Goal: Find specific page/section: Find specific page/section

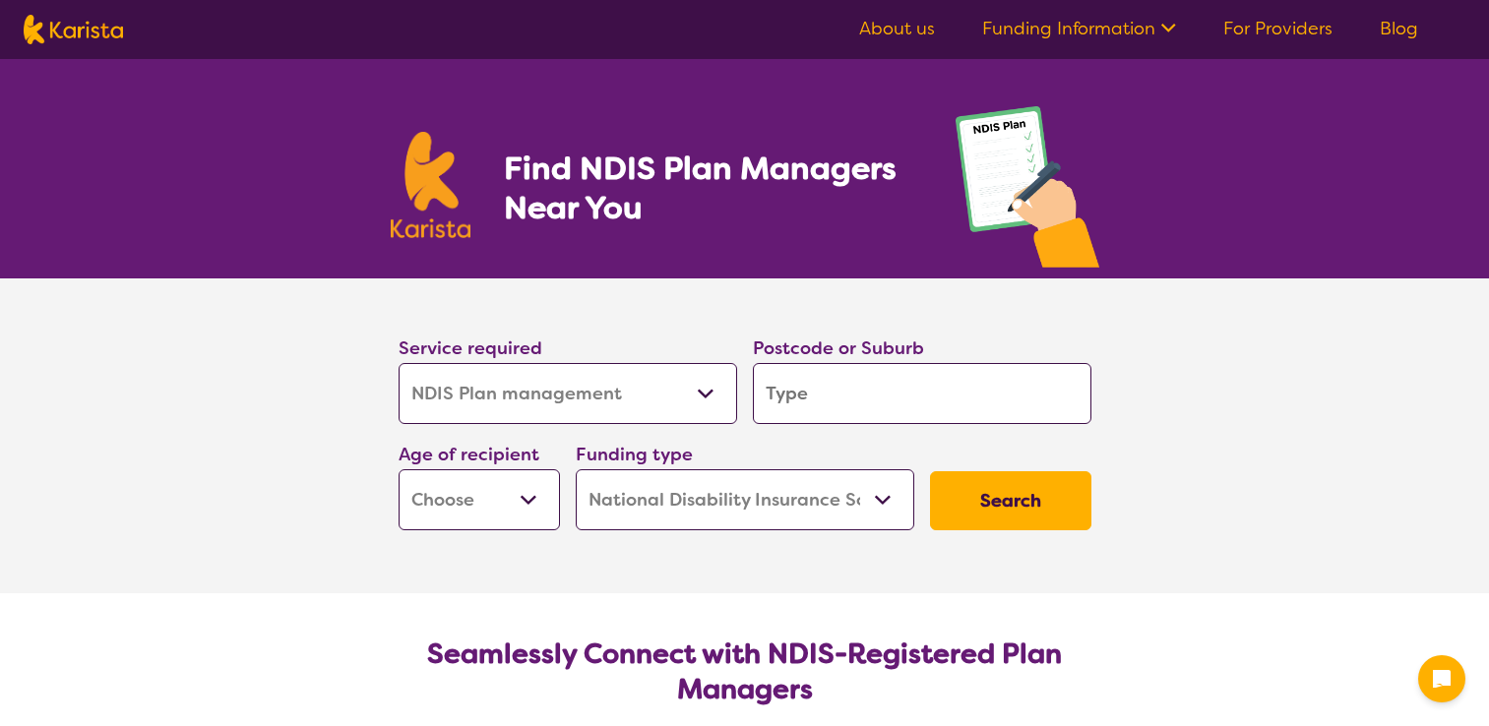
select select "NDIS Plan management"
select select "NDIS"
select select "NDIS Plan management"
select select "NDIS"
click at [882, 396] on input "search" at bounding box center [922, 393] width 339 height 61
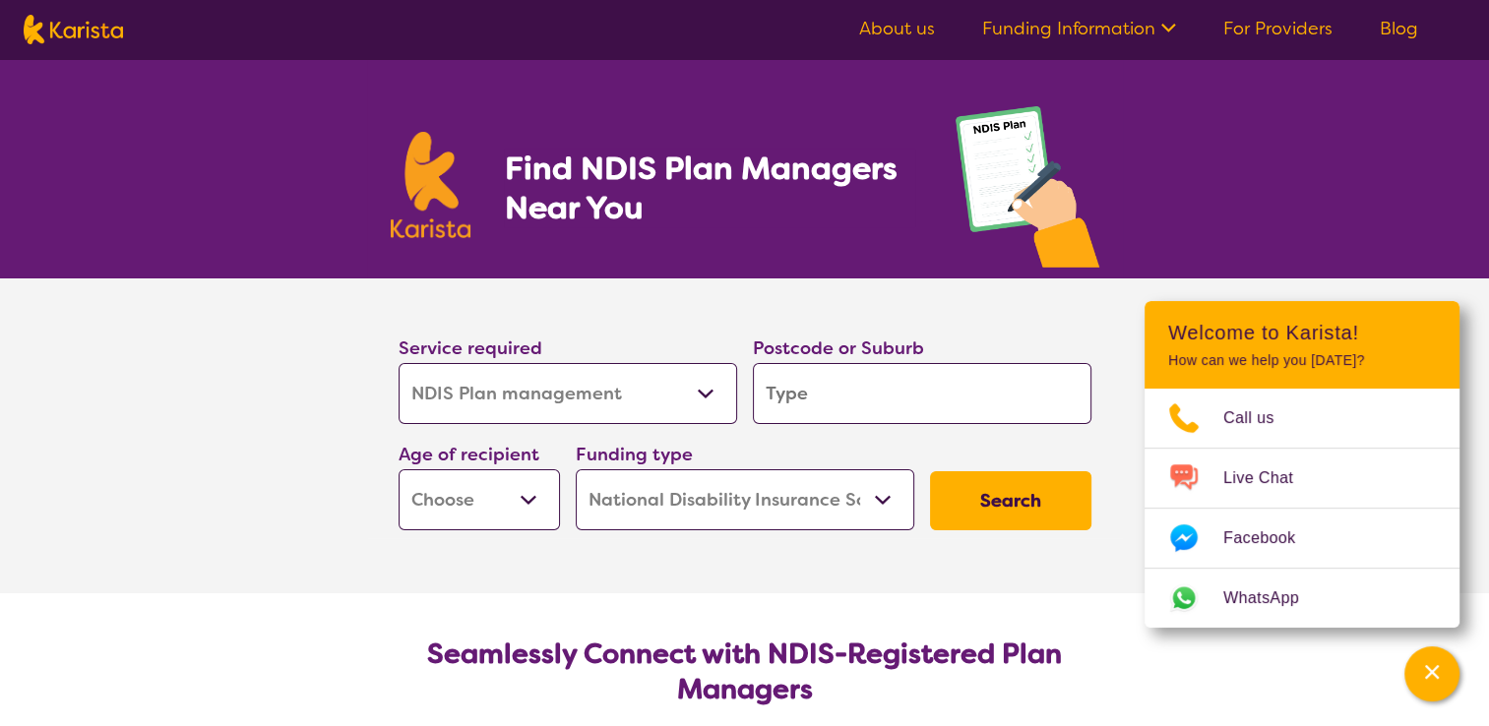
click at [1252, 21] on link "For Providers" at bounding box center [1278, 29] width 109 height 24
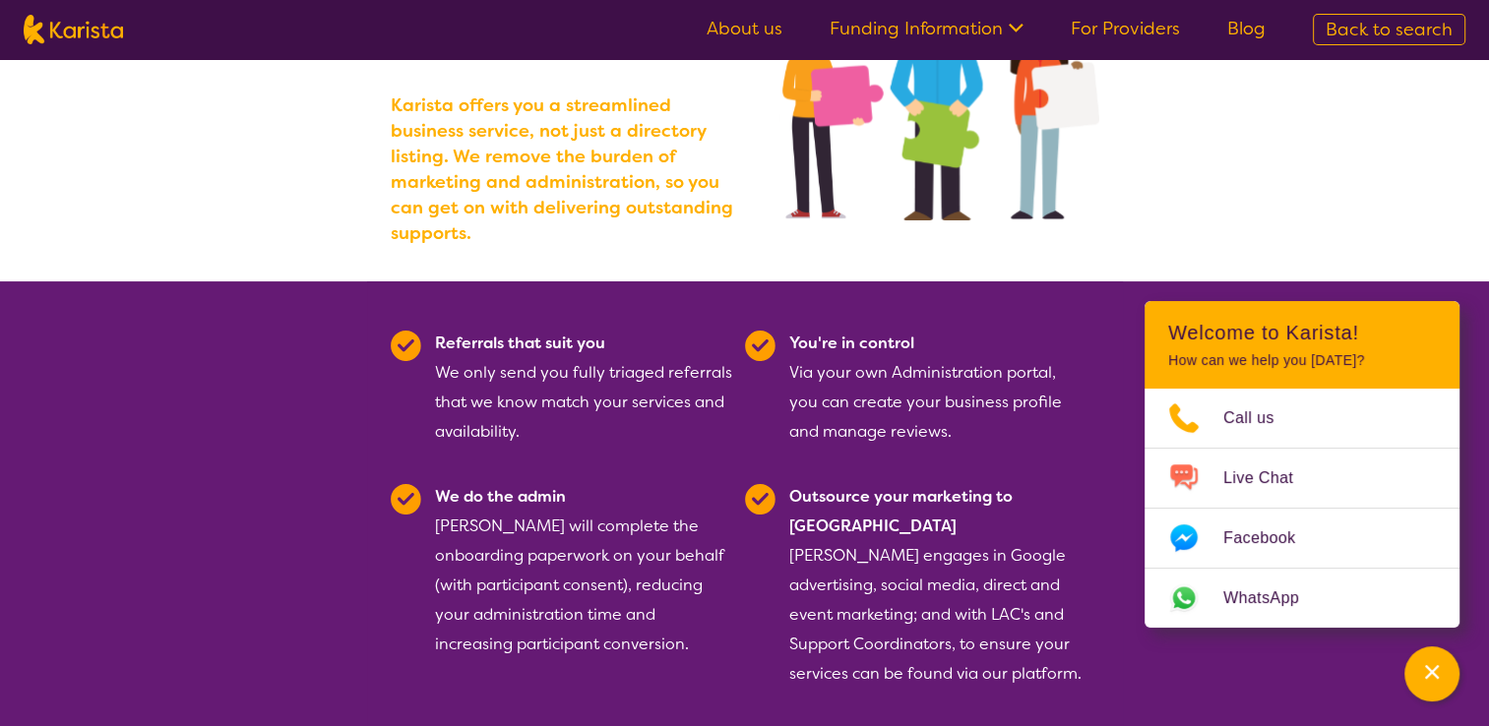
scroll to position [295, 0]
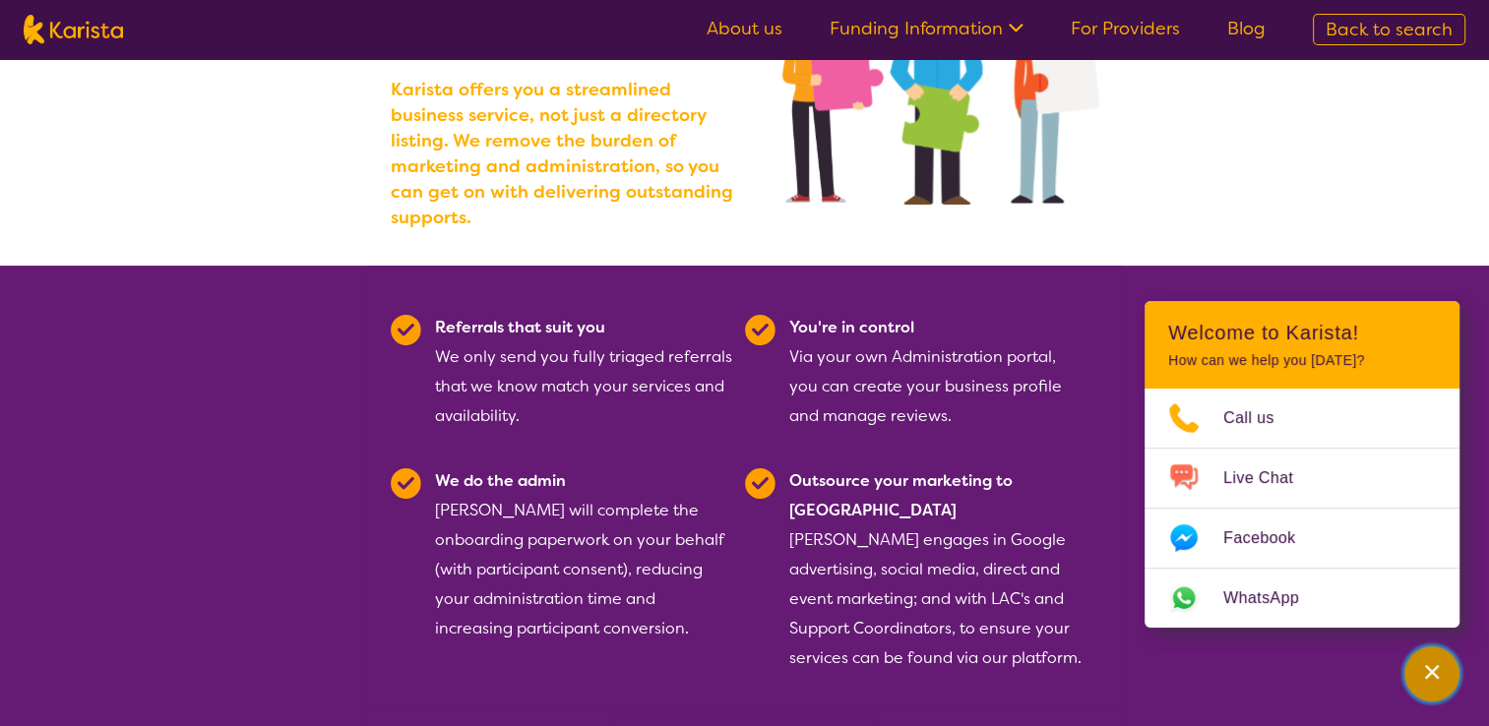
click at [1417, 675] on div "Channel Menu" at bounding box center [1432, 674] width 39 height 43
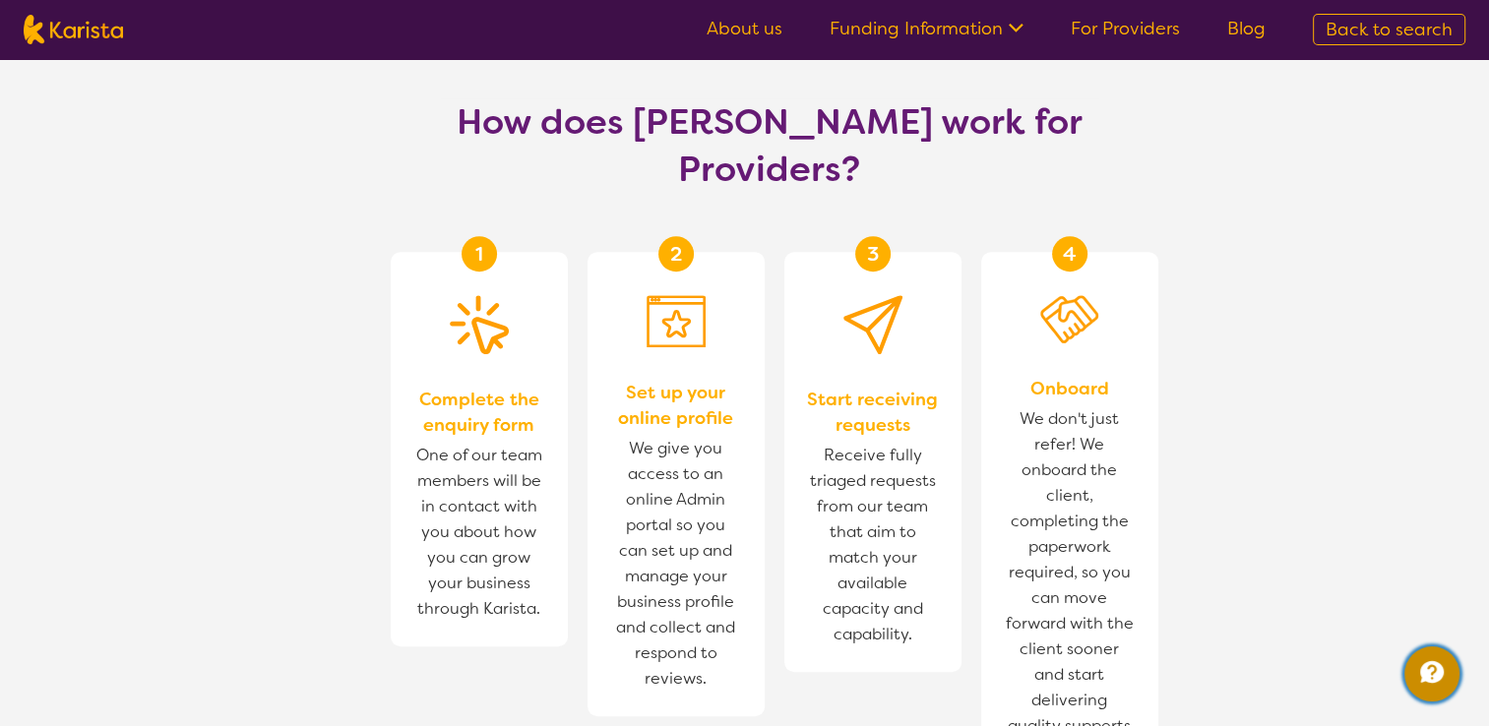
scroll to position [492, 0]
